Goal: Task Accomplishment & Management: Use online tool/utility

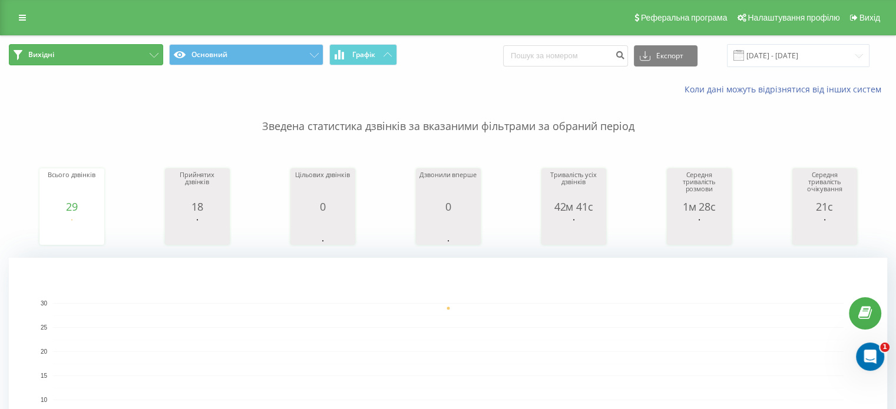
click at [124, 54] on button "Вихідні" at bounding box center [86, 54] width 154 height 21
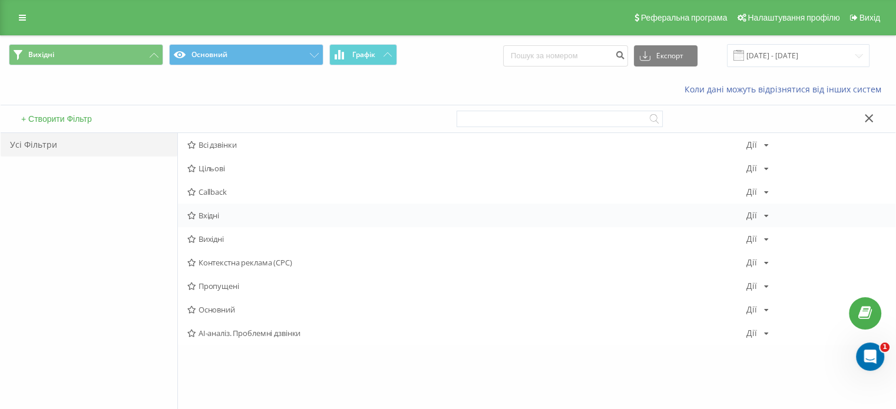
click at [216, 218] on span "Вхідні" at bounding box center [466, 215] width 559 height 8
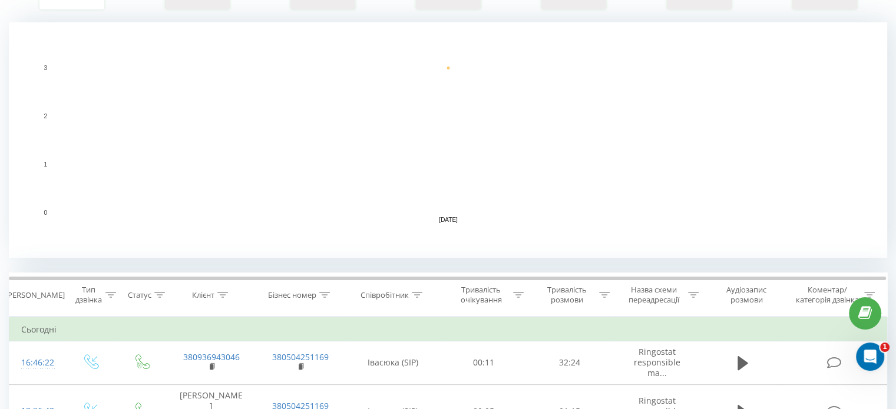
scroll to position [452, 0]
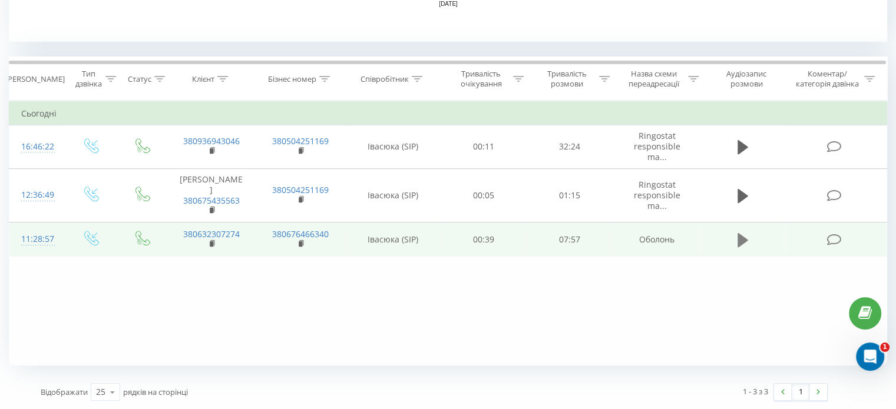
click at [737, 233] on icon at bounding box center [742, 240] width 11 height 14
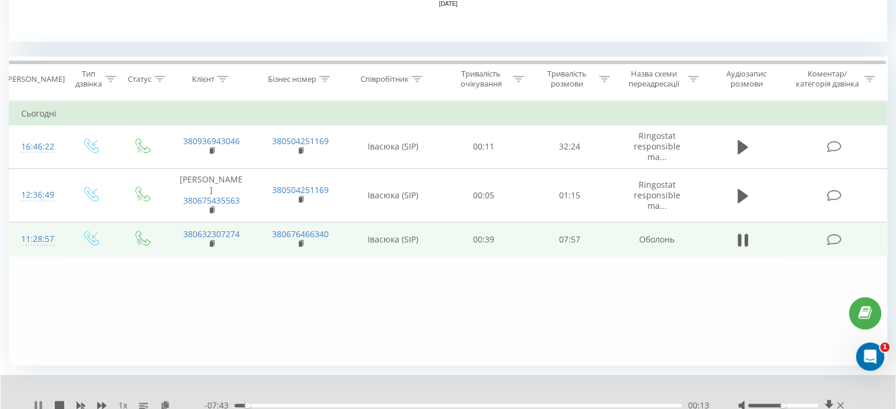
click at [38, 405] on icon at bounding box center [38, 405] width 9 height 9
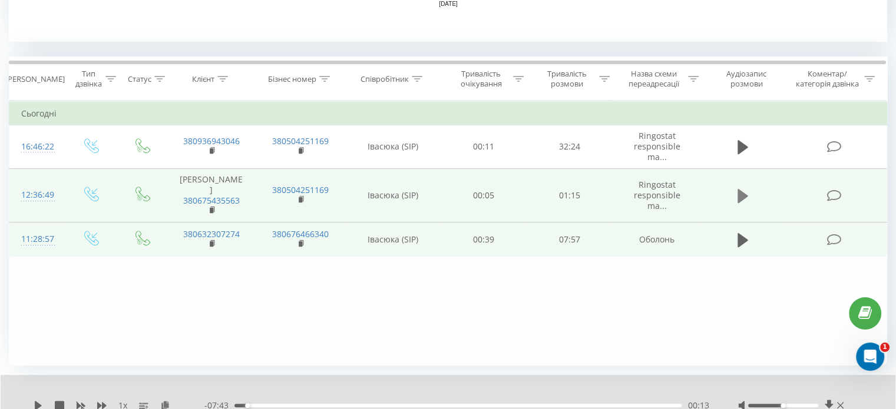
click at [737, 188] on icon at bounding box center [742, 196] width 11 height 16
click at [37, 405] on icon at bounding box center [38, 405] width 9 height 9
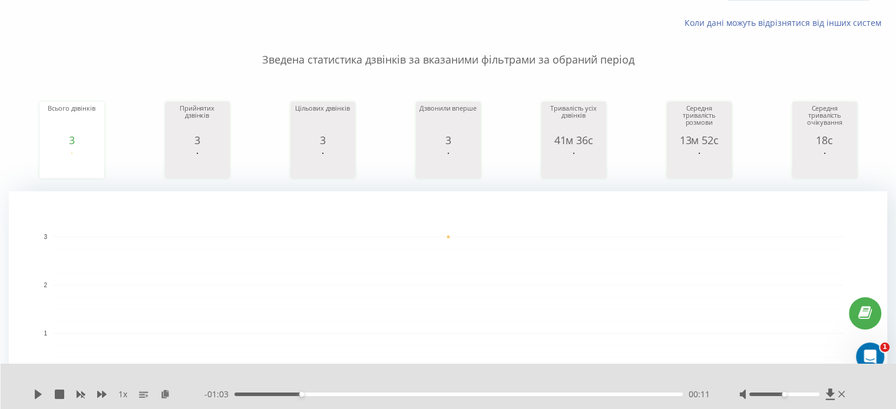
scroll to position [0, 0]
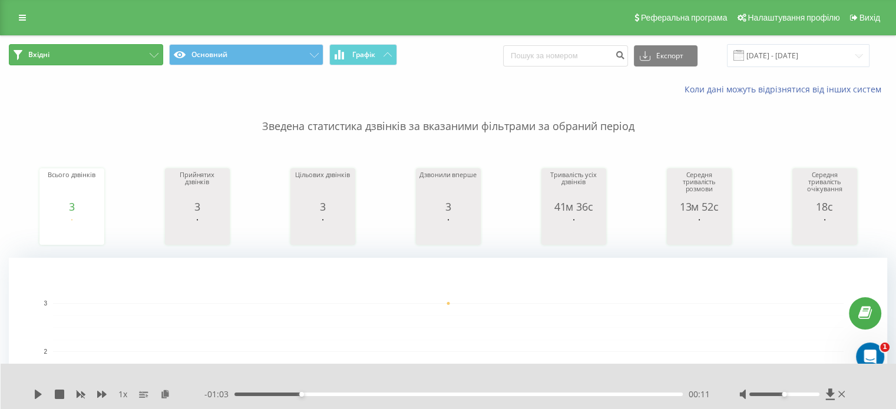
click at [152, 61] on button "Вхідні" at bounding box center [86, 54] width 154 height 21
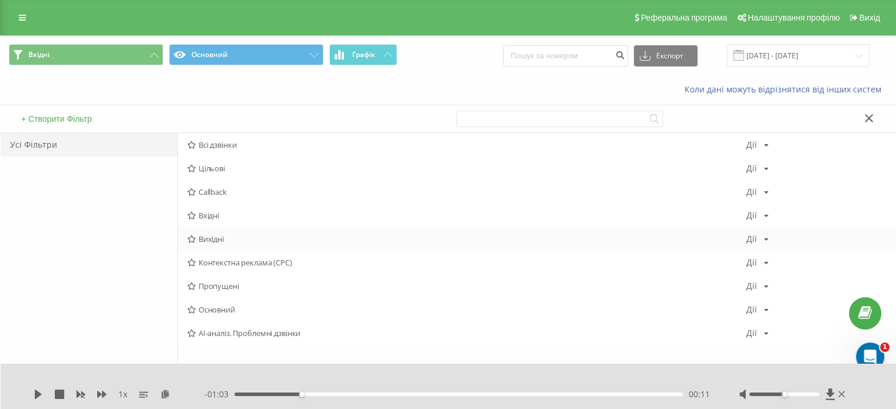
click at [221, 235] on span "Вихідні" at bounding box center [466, 239] width 559 height 8
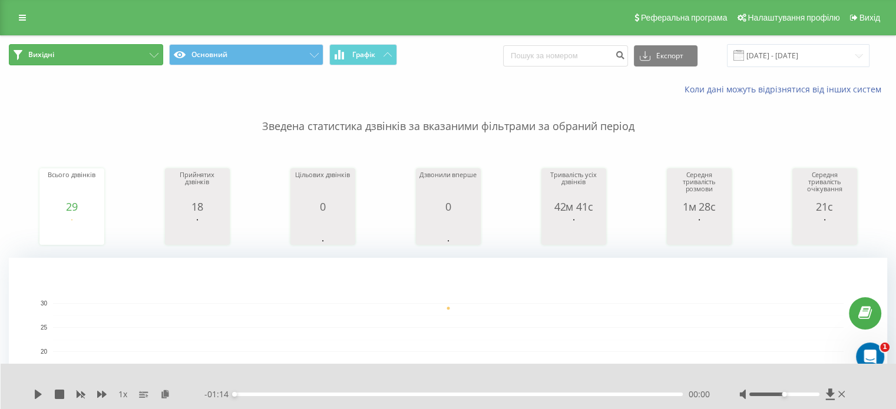
click at [138, 45] on button "Вихідні" at bounding box center [86, 54] width 154 height 21
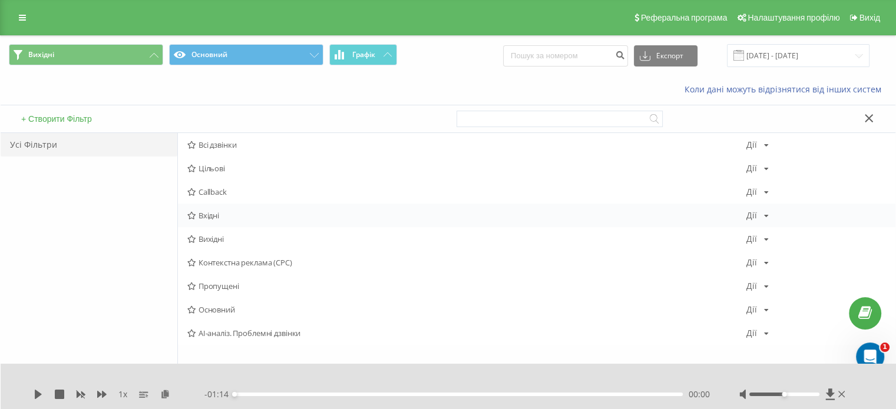
click at [211, 217] on span "Вхідні" at bounding box center [466, 215] width 559 height 8
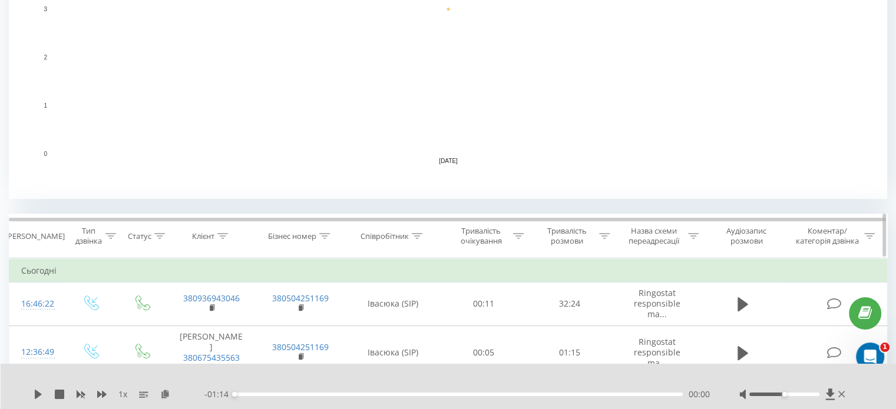
scroll to position [452, 0]
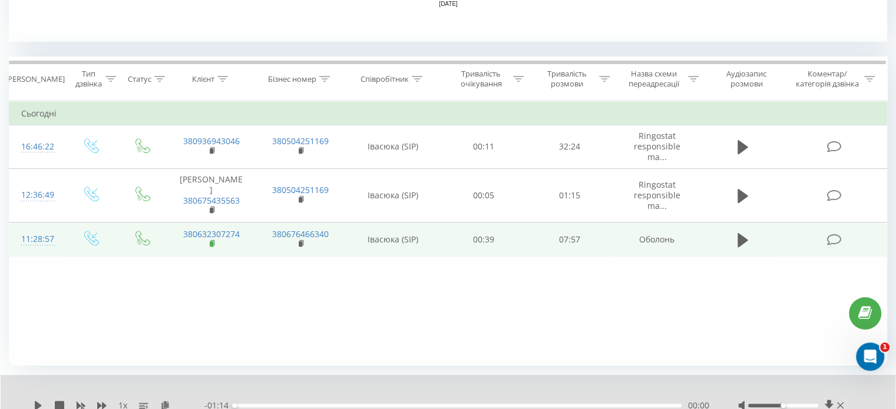
click at [210, 241] on rect at bounding box center [212, 243] width 4 height 5
